Goal: Transaction & Acquisition: Obtain resource

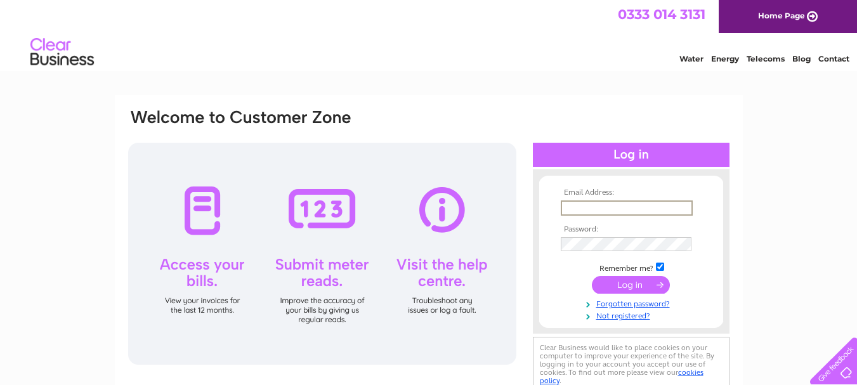
click at [580, 204] on input "text" at bounding box center [627, 207] width 132 height 15
type input "csdnorthcombe@gmail.com"
click at [659, 264] on input "checkbox" at bounding box center [660, 265] width 8 height 8
checkbox input "false"
click at [628, 283] on input "submit" at bounding box center [631, 284] width 78 height 18
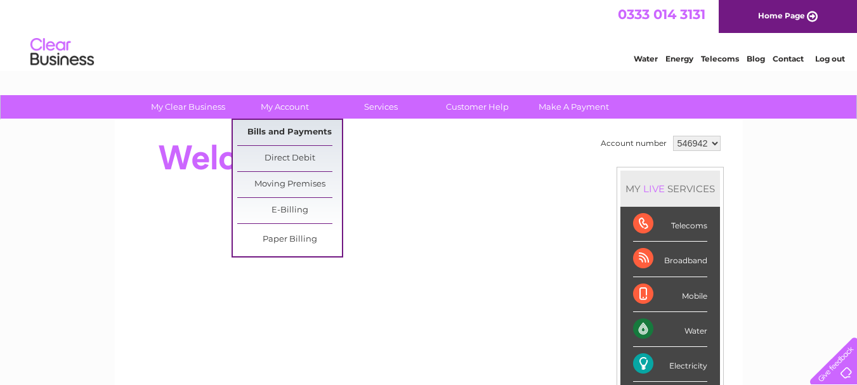
click at [273, 135] on link "Bills and Payments" at bounding box center [289, 132] width 105 height 25
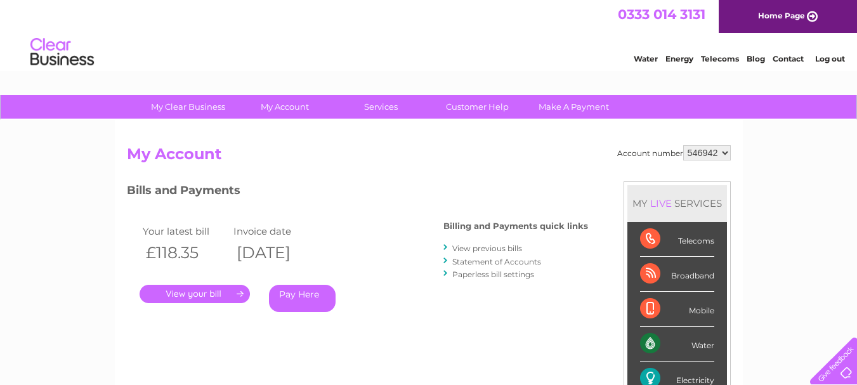
click at [191, 292] on link "." at bounding box center [194, 294] width 110 height 18
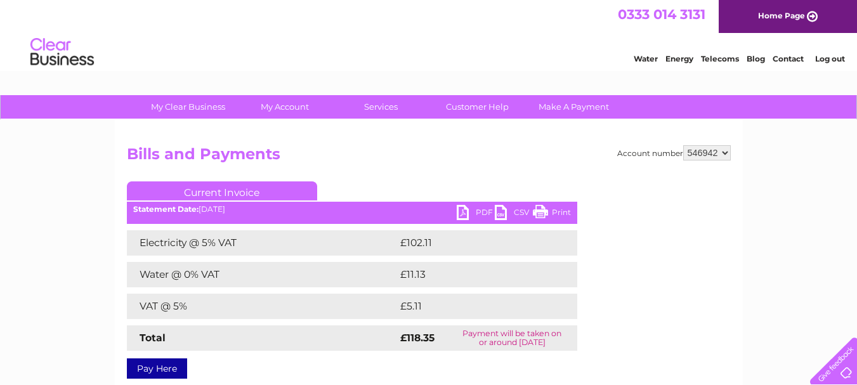
click at [478, 209] on link "PDF" at bounding box center [476, 214] width 38 height 18
click at [462, 212] on link "PDF" at bounding box center [476, 214] width 38 height 18
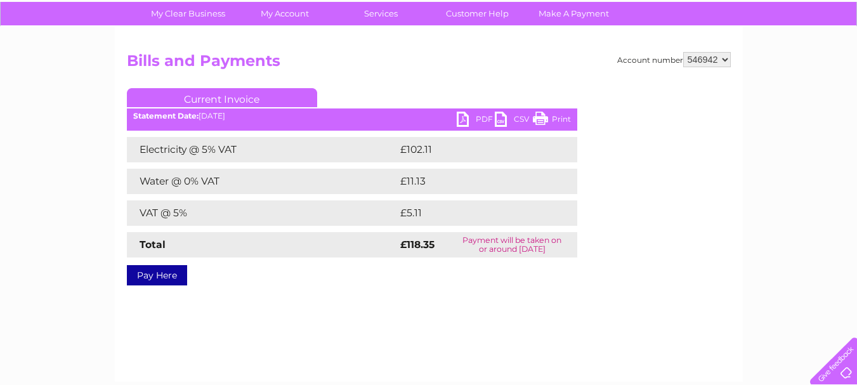
scroll to position [127, 0]
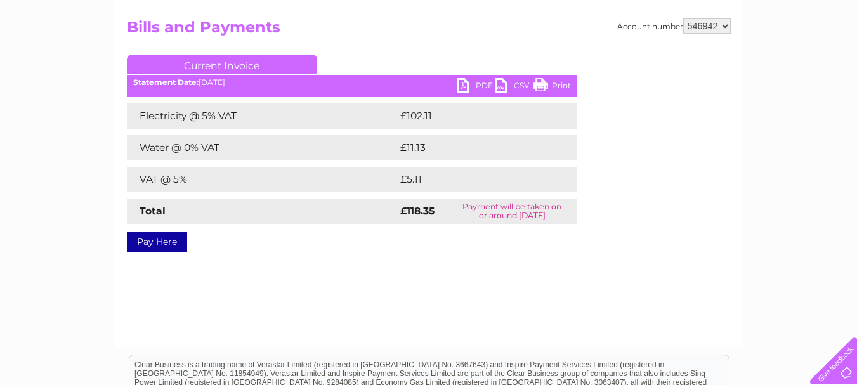
click at [463, 86] on link "PDF" at bounding box center [476, 87] width 38 height 18
click at [524, 83] on link "CSV" at bounding box center [514, 87] width 38 height 18
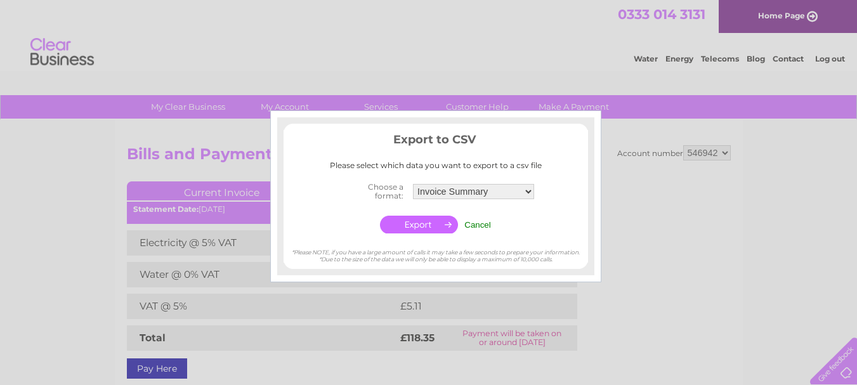
click at [524, 83] on div at bounding box center [428, 192] width 857 height 385
click at [794, 211] on div at bounding box center [428, 192] width 857 height 385
click at [484, 224] on input "Cancel" at bounding box center [477, 225] width 27 height 10
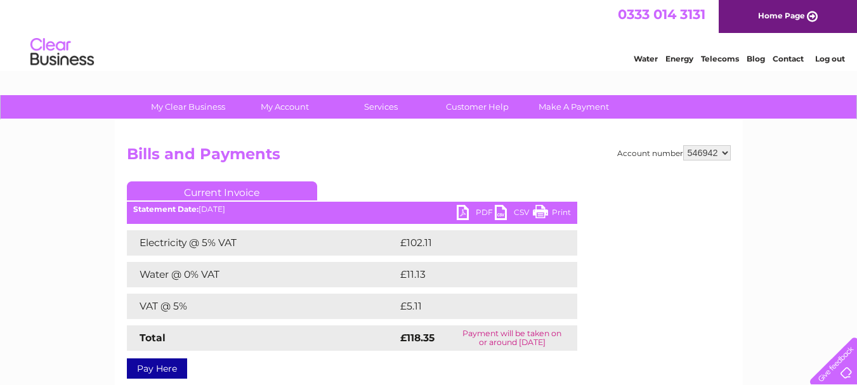
click at [836, 59] on link "Log out" at bounding box center [830, 59] width 30 height 10
